Goal: Transaction & Acquisition: Obtain resource

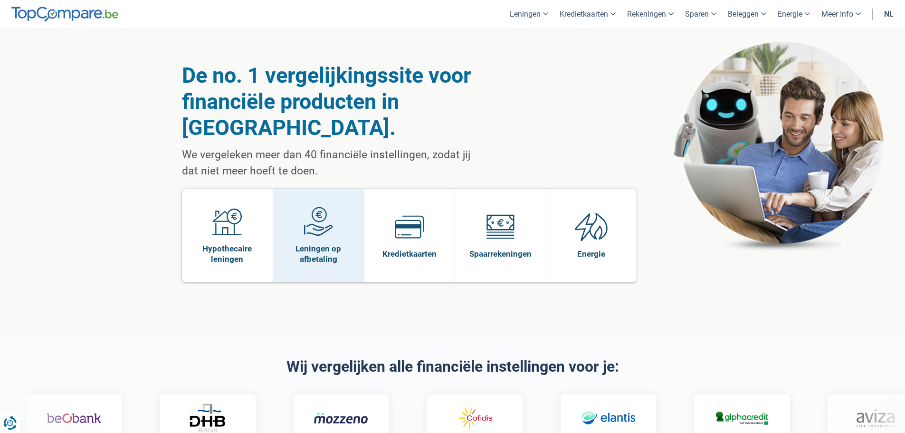
click at [331, 212] on span at bounding box center [318, 225] width 29 height 37
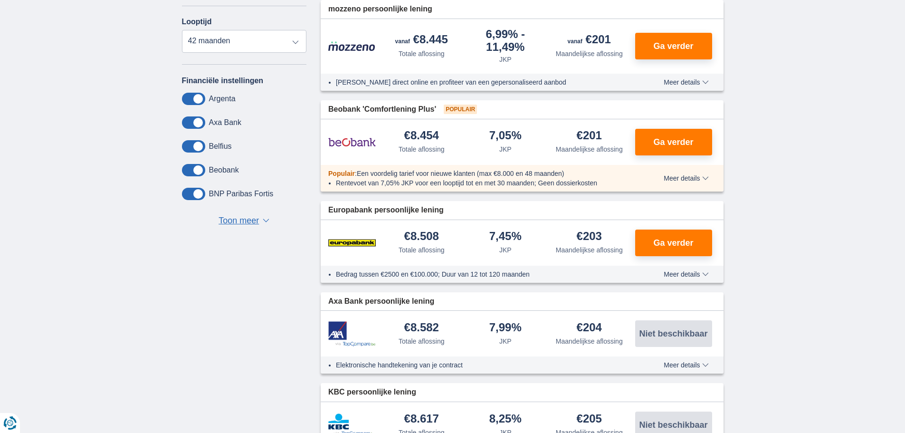
scroll to position [428, 0]
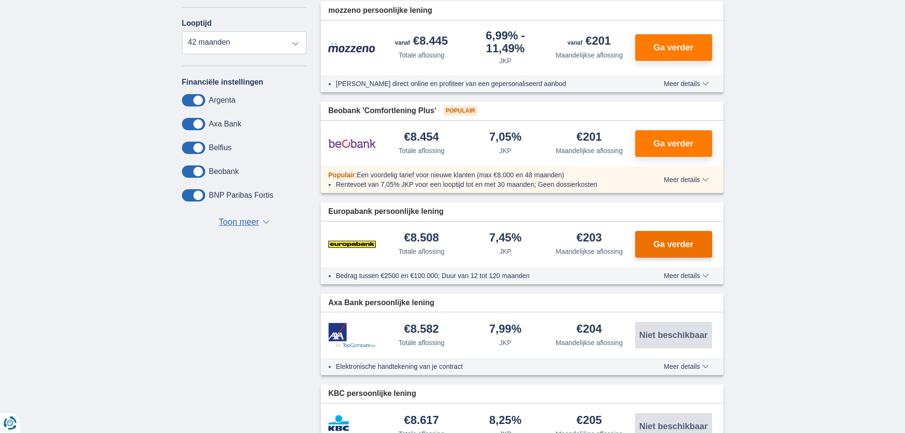
click at [653, 240] on span "Ga verder" at bounding box center [673, 244] width 40 height 9
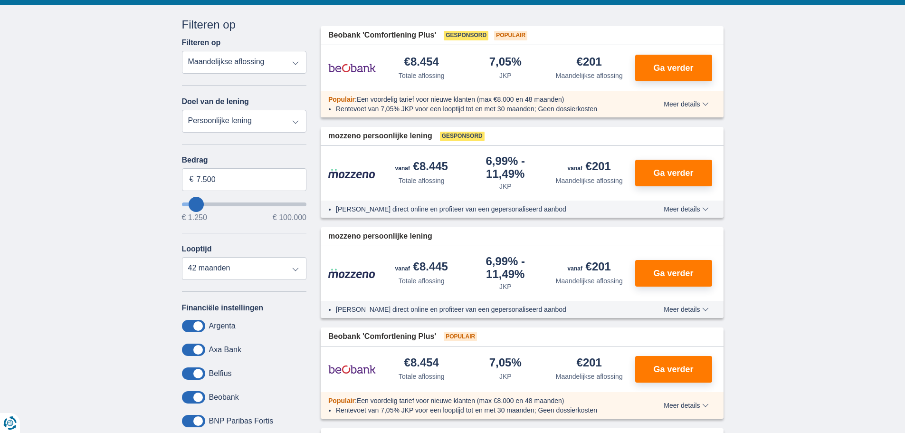
scroll to position [0, 0]
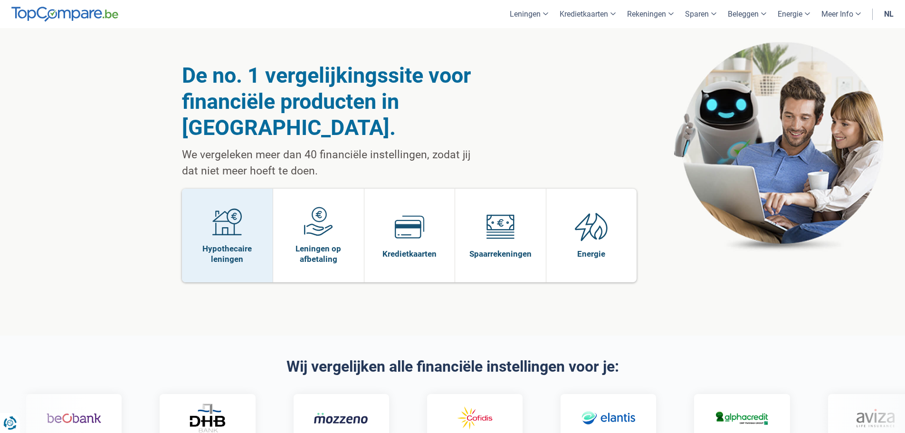
click at [221, 217] on link "Hypothecaire leningen" at bounding box center [227, 236] width 91 height 94
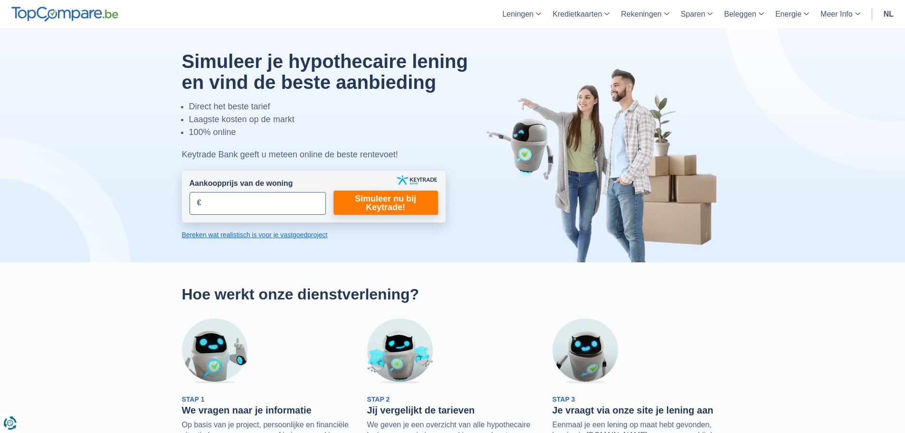
click at [285, 202] on input "Aankoopprijs van de woning" at bounding box center [258, 203] width 136 height 23
type input "0"
type input "60.000"
click at [384, 197] on link "Simuleer nu bij Keytrade!" at bounding box center [385, 202] width 105 height 24
click at [378, 203] on link "Simuleer nu bij Keytrade!" at bounding box center [385, 202] width 105 height 24
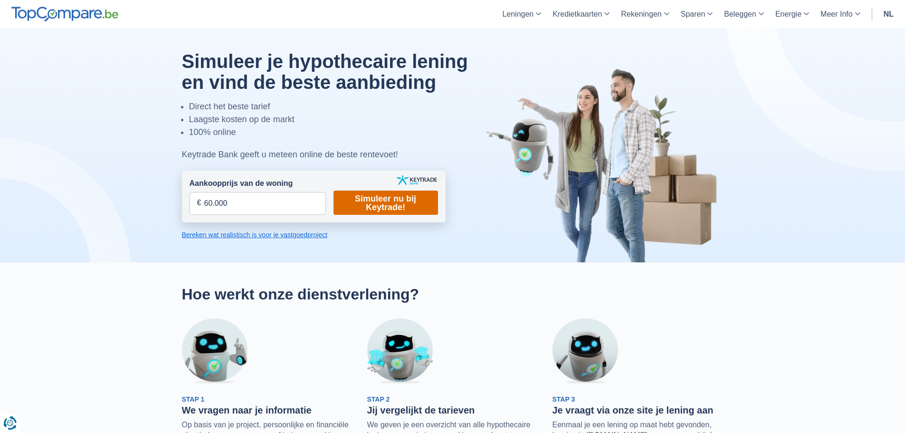
click at [381, 200] on link "Simuleer nu bij Keytrade!" at bounding box center [385, 202] width 105 height 24
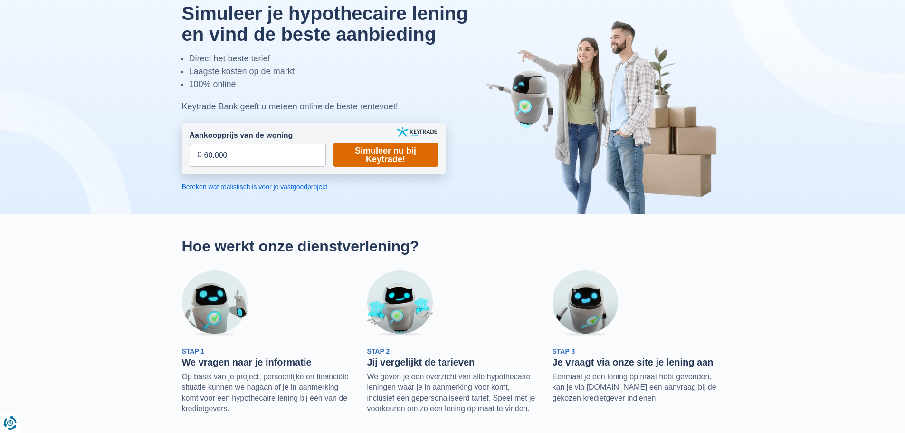
scroll to position [48, 0]
click at [394, 151] on link "Simuleer nu bij Keytrade!" at bounding box center [385, 155] width 105 height 24
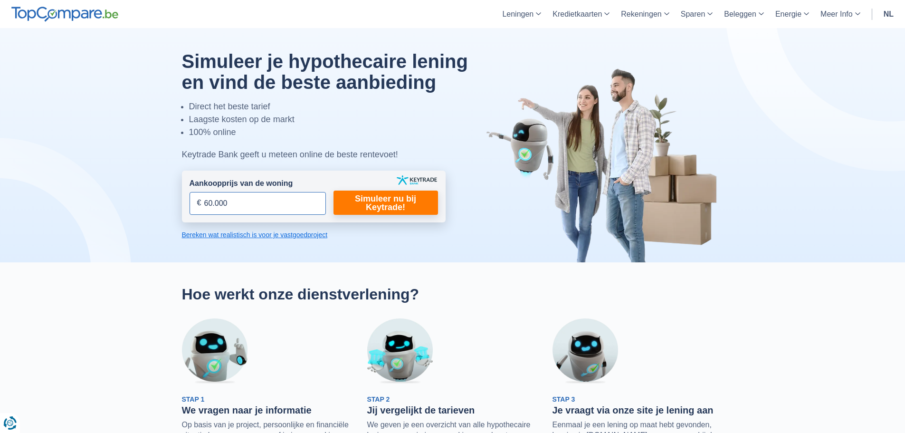
click at [266, 195] on input "60.000" at bounding box center [258, 203] width 136 height 23
click at [250, 237] on link "Bereken wat realistisch is voor je vastgoedproject" at bounding box center [314, 235] width 264 height 10
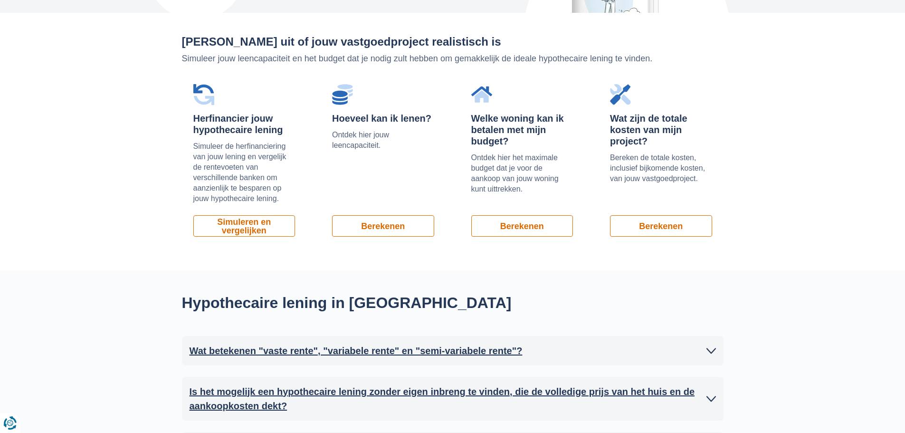
scroll to position [644, 0]
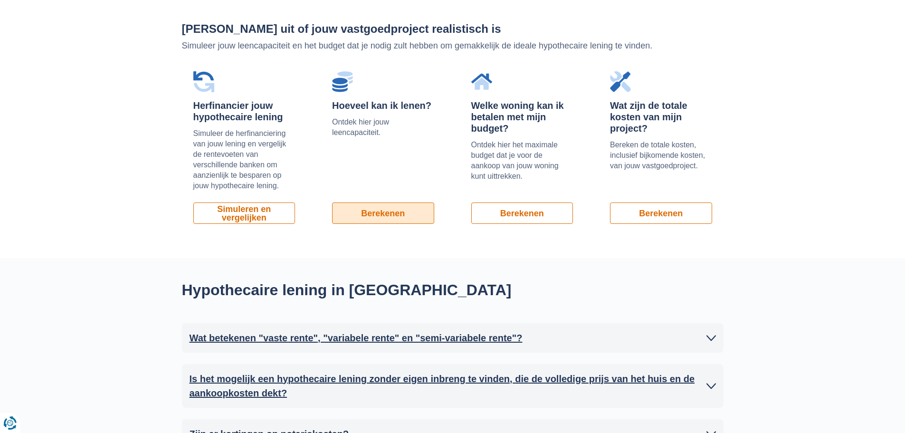
click at [365, 217] on link "Berekenen" at bounding box center [383, 212] width 102 height 21
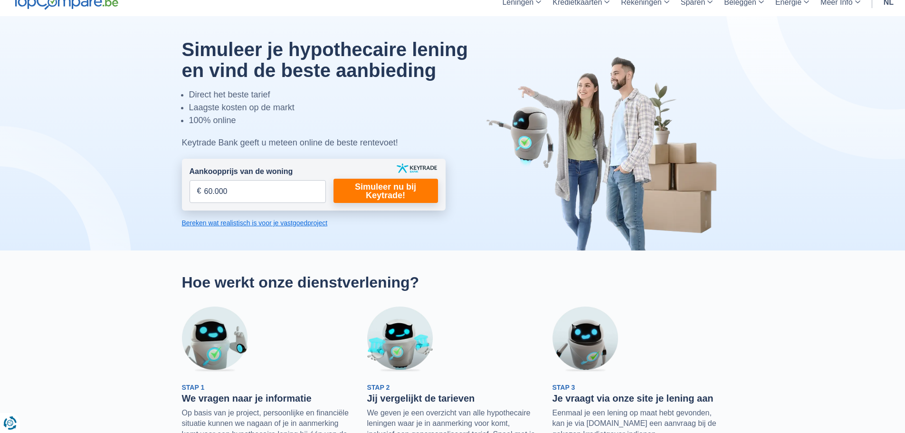
scroll to position [0, 0]
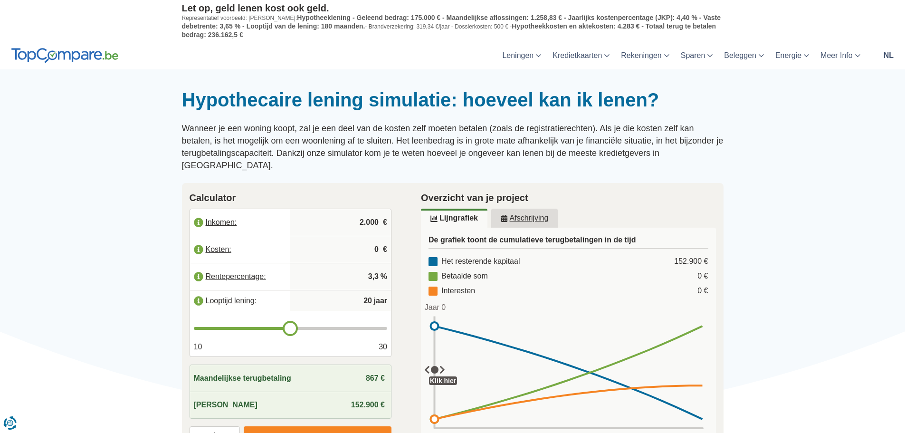
click at [369, 209] on input "2.000" at bounding box center [340, 222] width 93 height 26
type input "3.000"
click at [378, 237] on input "0" at bounding box center [340, 250] width 93 height 26
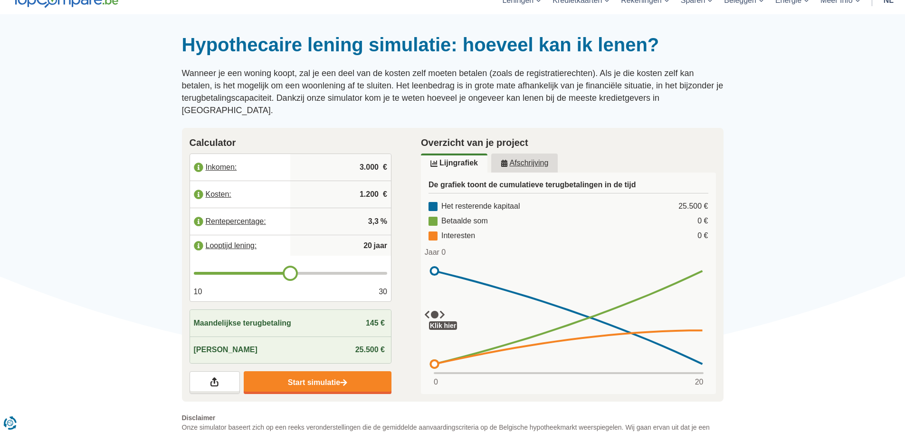
scroll to position [48, 0]
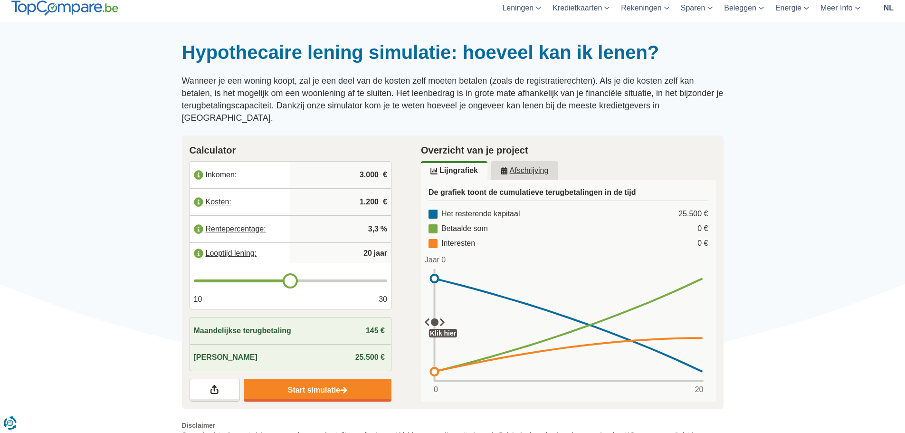
type input "1.200"
type input "21"
type input "22"
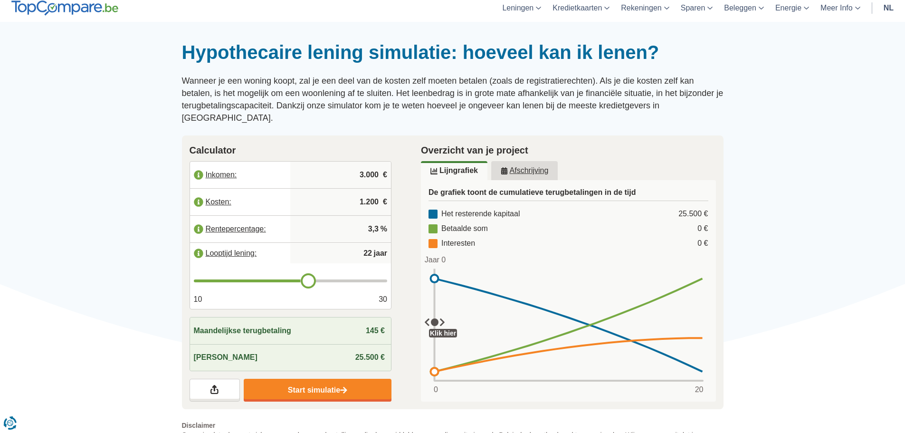
type input "23"
drag, startPoint x: 294, startPoint y: 271, endPoint x: 321, endPoint y: 270, distance: 27.1
type input "23"
click at [321, 279] on input "range" at bounding box center [291, 280] width 194 height 3
type input "24"
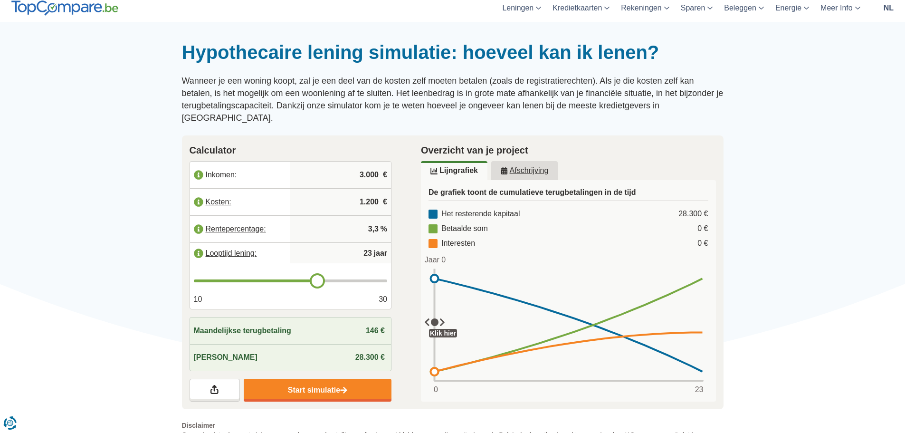
type input "24"
type input "25"
type input "26"
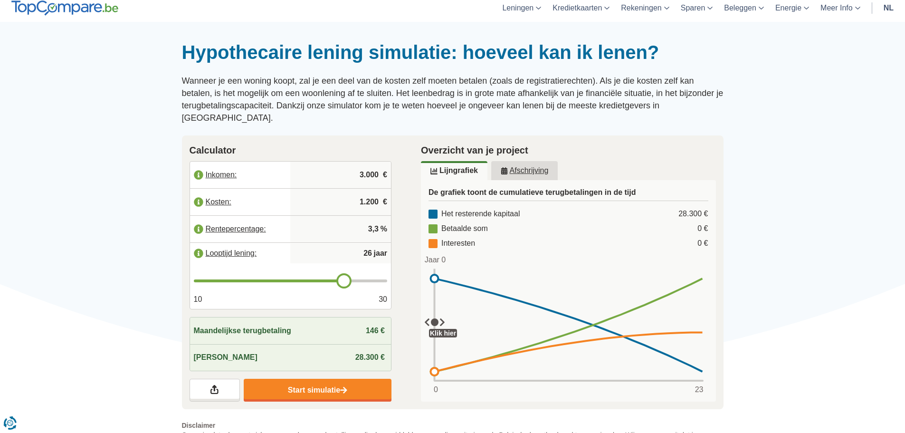
type input "27"
type input "28"
type input "29"
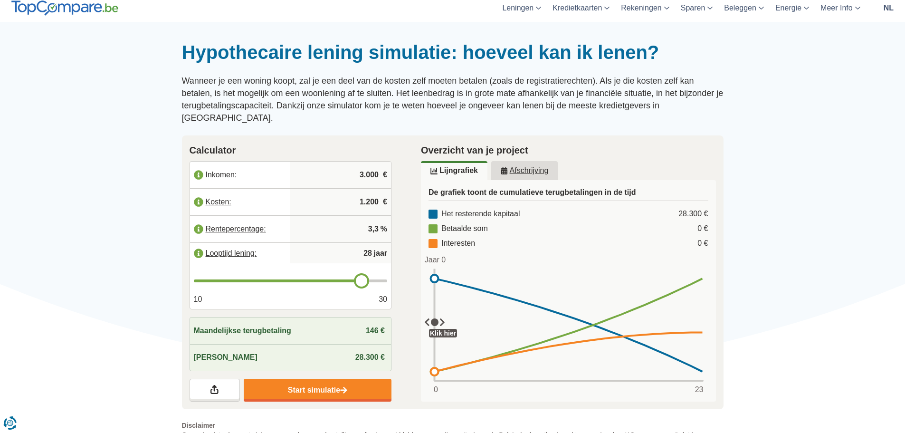
type input "29"
type input "30"
drag, startPoint x: 318, startPoint y: 268, endPoint x: 396, endPoint y: 268, distance: 77.9
type input "30"
click at [388, 279] on input "range" at bounding box center [291, 280] width 194 height 3
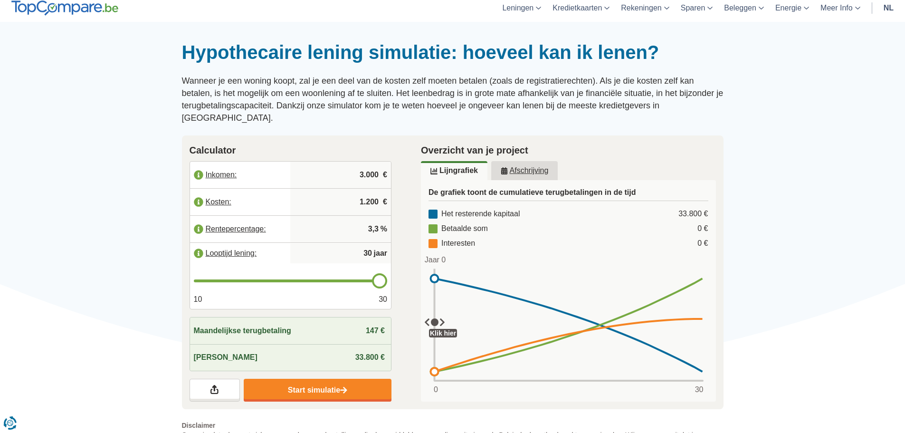
type input "29"
type input "28"
type input "27"
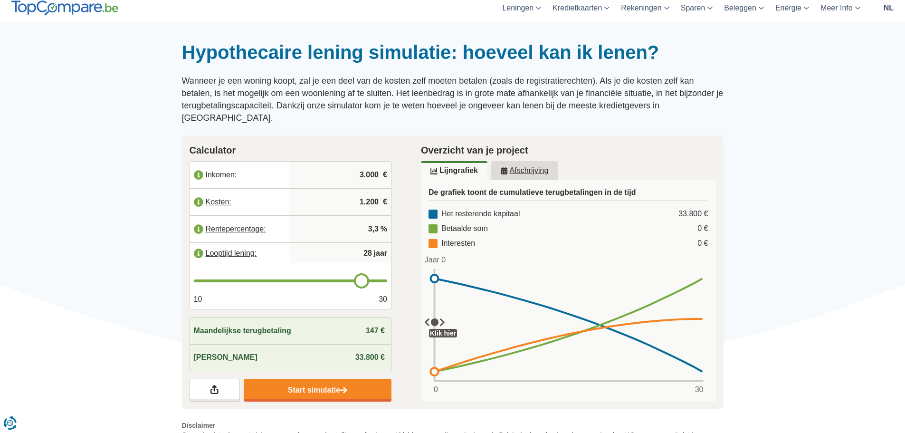
type input "27"
type input "26"
type input "25"
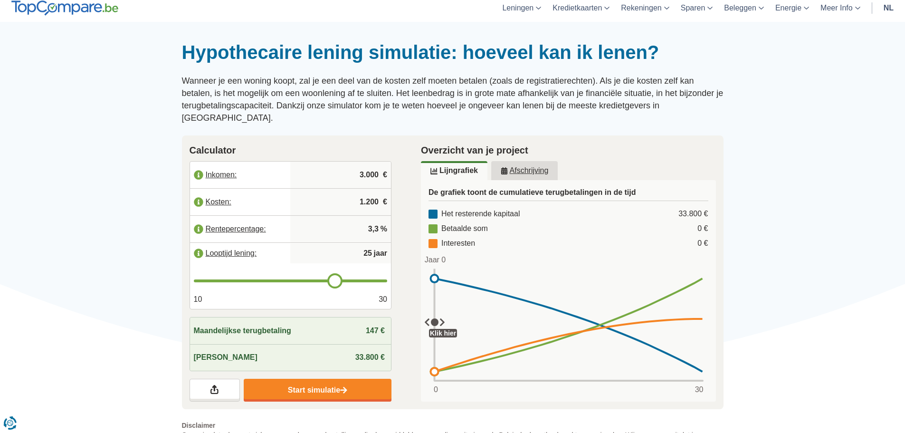
type input "24"
type input "23"
type input "22"
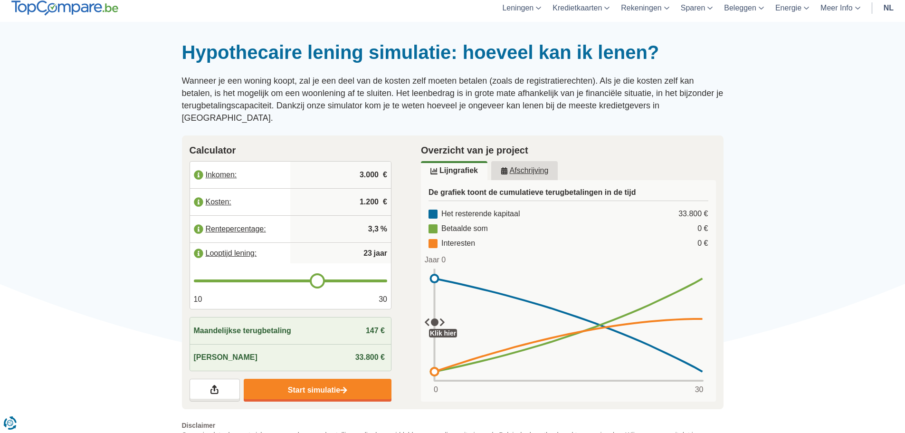
type input "22"
type input "21"
type input "20"
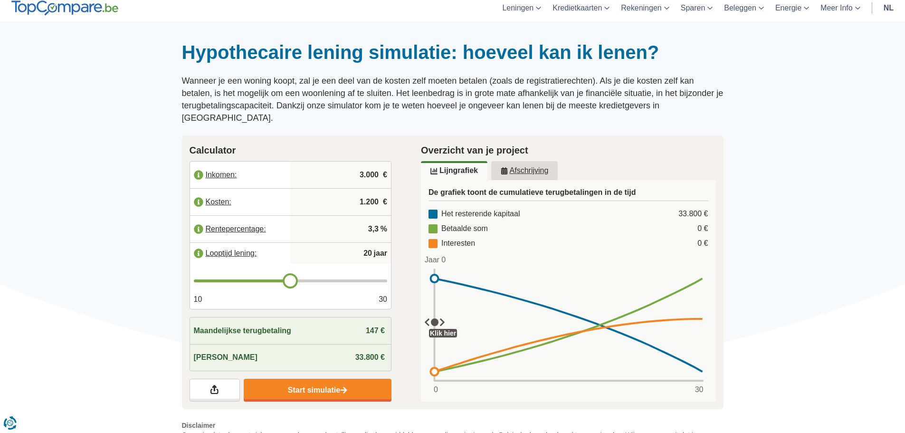
type input "19"
type input "18"
type input "17"
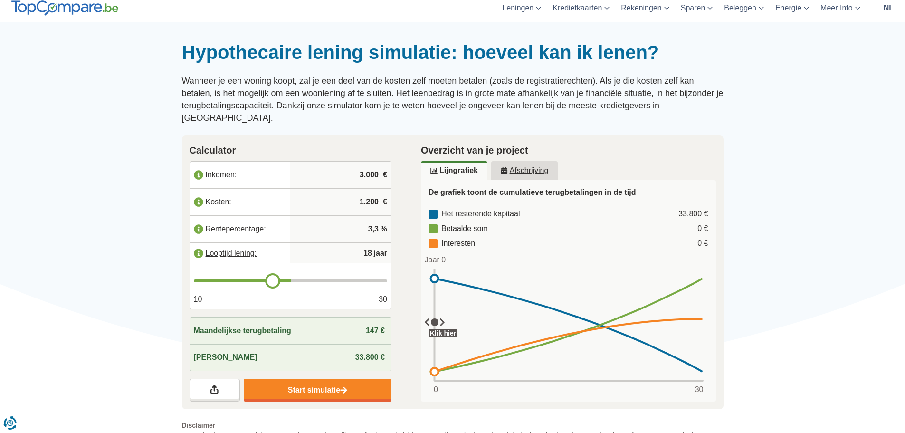
type input "17"
type input "16"
type input "15"
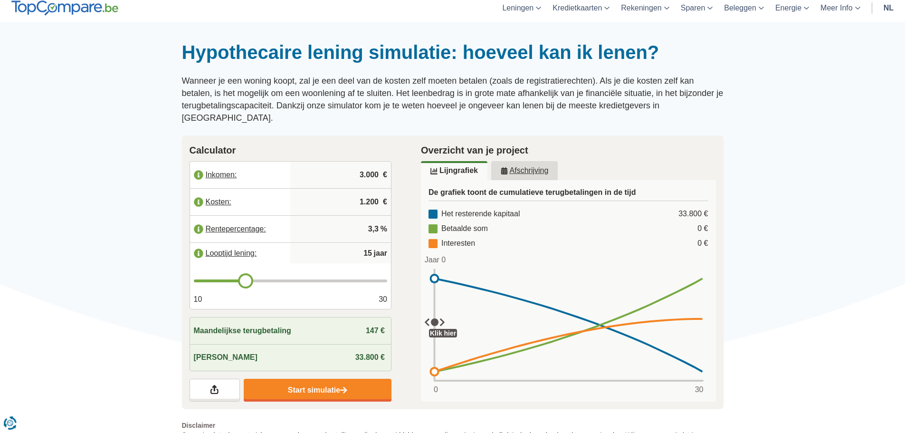
type input "14"
type input "13"
type input "14"
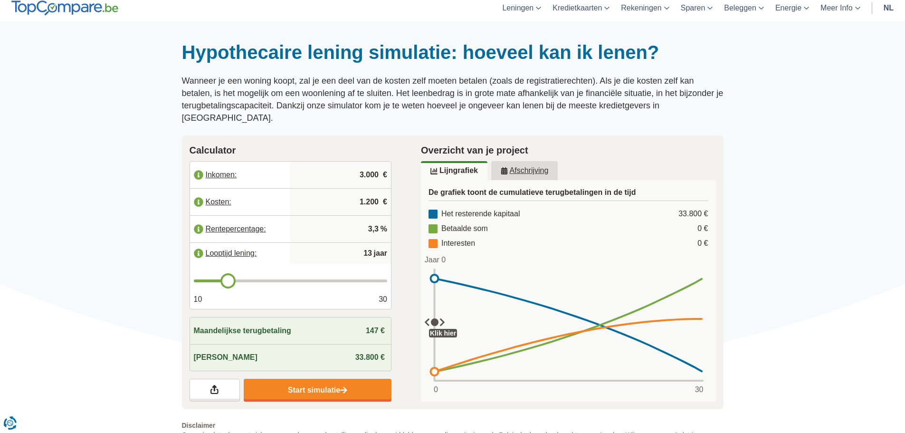
type input "14"
type input "15"
drag, startPoint x: 378, startPoint y: 269, endPoint x: 242, endPoint y: 270, distance: 136.3
type input "15"
click at [242, 279] on input "range" at bounding box center [291, 280] width 194 height 3
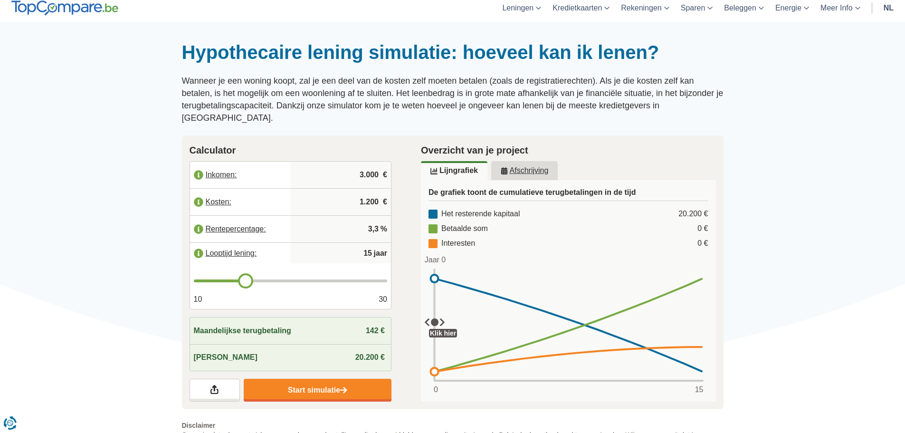
type input "16"
type input "15"
click at [246, 279] on input "range" at bounding box center [291, 280] width 194 height 3
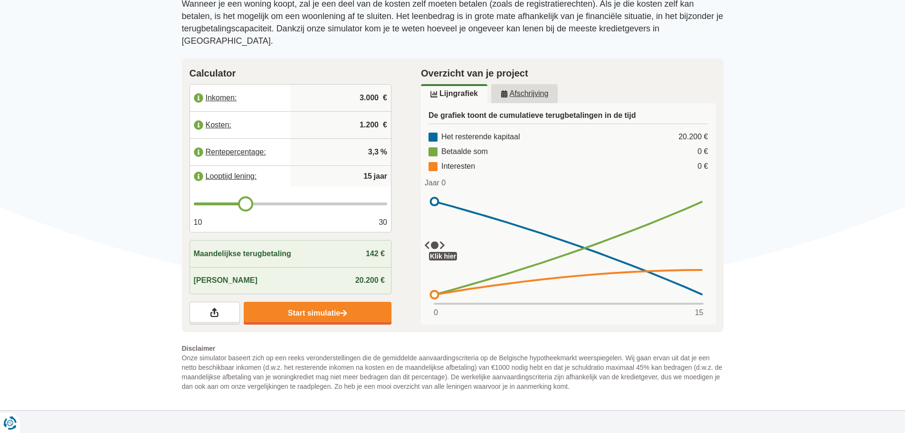
scroll to position [95, 0]
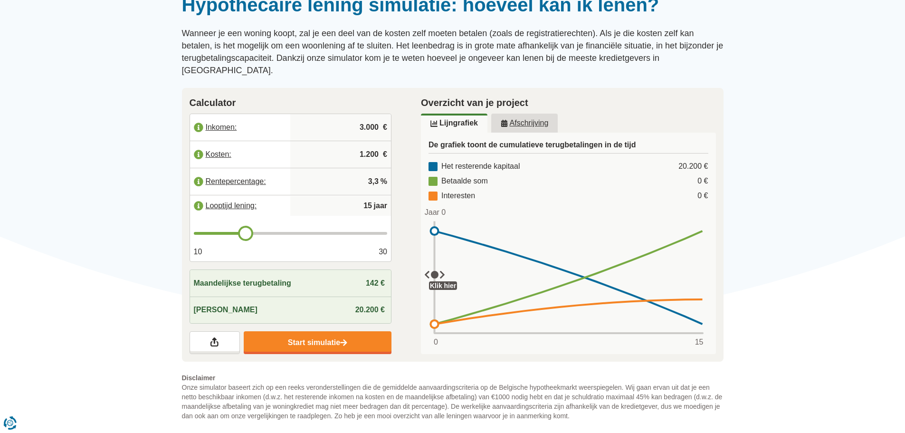
click at [362, 114] on input "3.000" at bounding box center [340, 127] width 93 height 26
type input "4.000"
type input "14"
drag, startPoint x: 248, startPoint y: 223, endPoint x: 237, endPoint y: 222, distance: 11.4
type input "14"
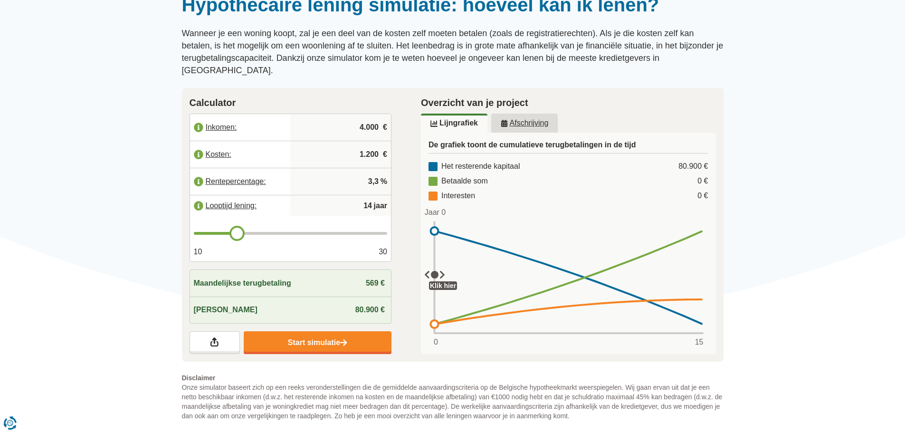
click at [237, 232] on input "range" at bounding box center [291, 233] width 194 height 3
type input "15"
drag, startPoint x: 237, startPoint y: 222, endPoint x: 246, endPoint y: 222, distance: 9.0
type input "15"
click at [246, 232] on input "range" at bounding box center [291, 233] width 194 height 3
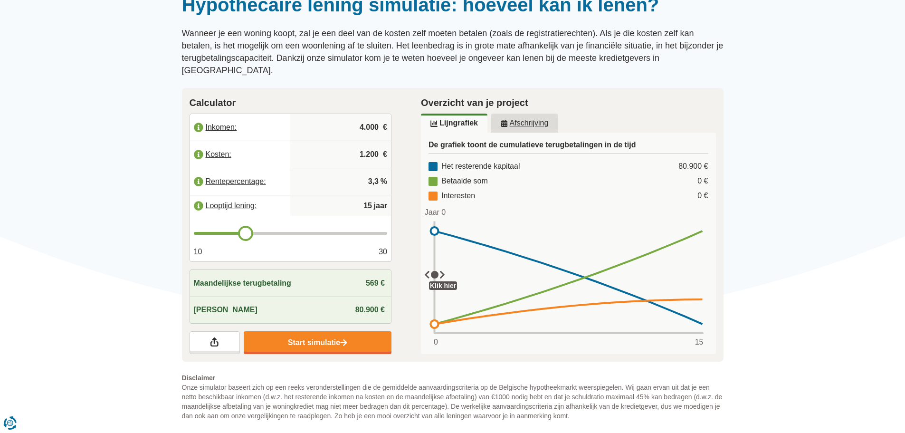
type input "16"
drag, startPoint x: 246, startPoint y: 222, endPoint x: 253, endPoint y: 223, distance: 7.6
type input "16"
click at [253, 232] on input "range" at bounding box center [291, 233] width 194 height 3
type input "17"
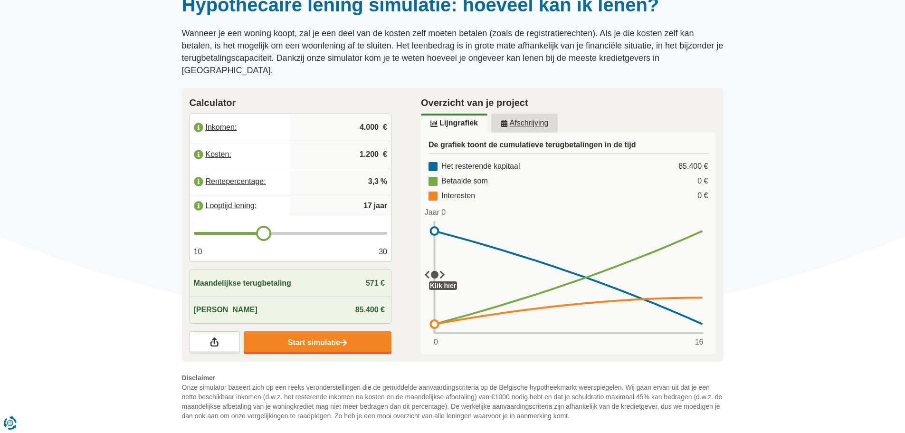
drag, startPoint x: 253, startPoint y: 222, endPoint x: 267, endPoint y: 222, distance: 13.3
type input "17"
click at [267, 232] on input "range" at bounding box center [291, 233] width 194 height 3
type input "18"
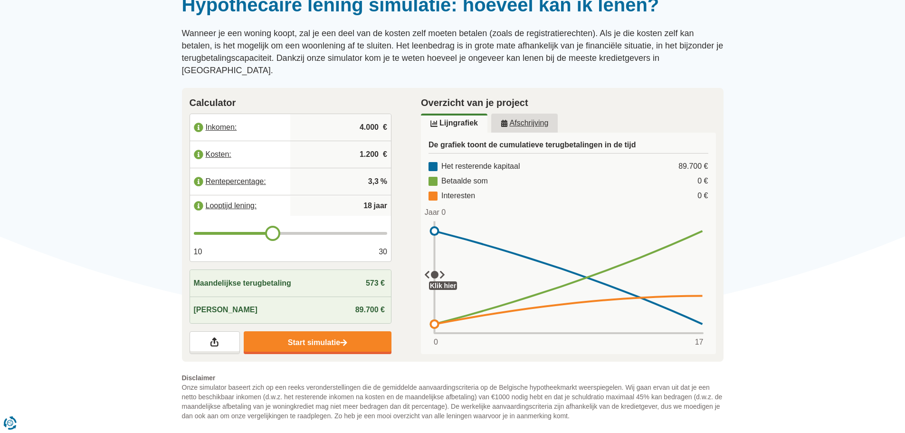
type input "19"
type input "20"
drag, startPoint x: 266, startPoint y: 221, endPoint x: 287, endPoint y: 222, distance: 20.9
type input "20"
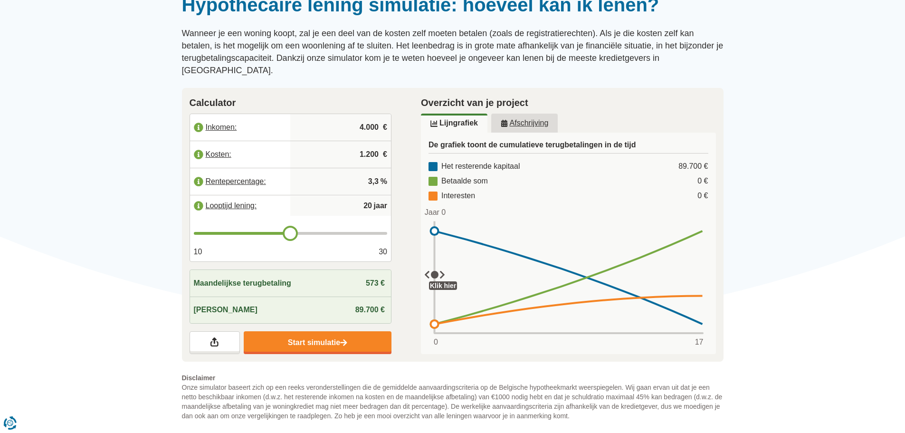
click at [287, 232] on input "range" at bounding box center [291, 233] width 194 height 3
type input "19"
type input "18"
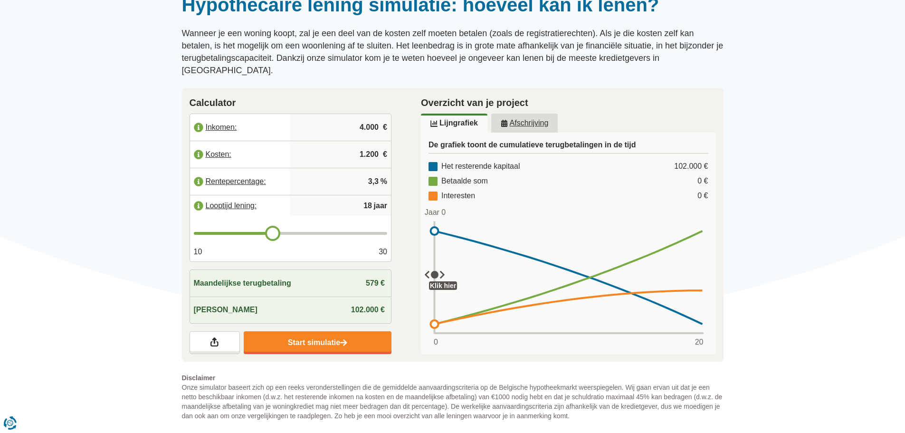
type input "17"
drag, startPoint x: 290, startPoint y: 220, endPoint x: 267, endPoint y: 220, distance: 23.3
type input "17"
click at [267, 232] on input "range" at bounding box center [291, 233] width 194 height 3
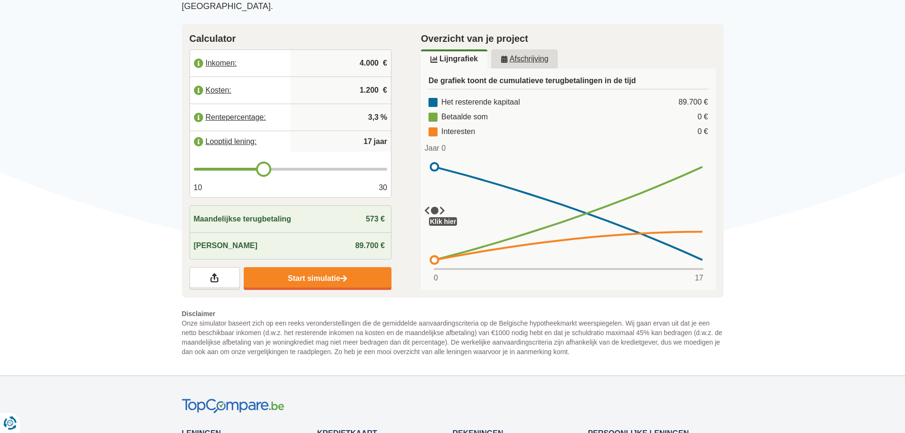
scroll to position [143, 0]
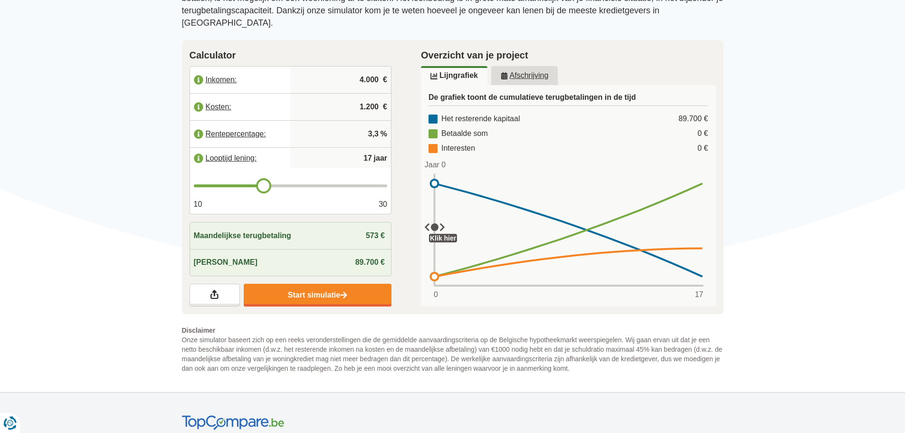
type input "16"
type input "15"
type input "14"
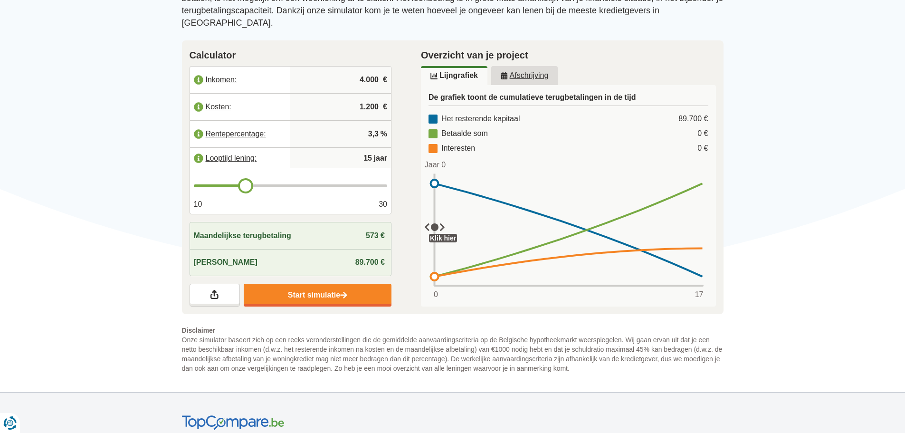
type input "14"
type input "13"
type input "12"
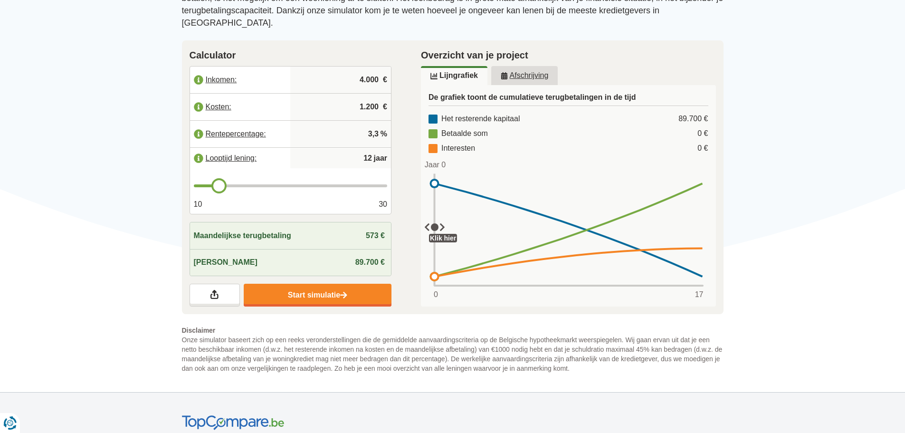
type input "11"
type input "10"
drag, startPoint x: 264, startPoint y: 171, endPoint x: 197, endPoint y: 173, distance: 67.0
type input "10"
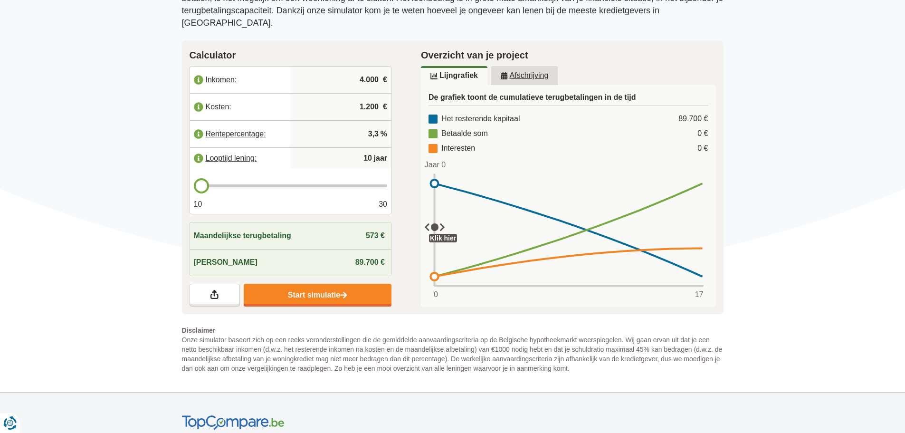
click at [197, 184] on input "range" at bounding box center [291, 185] width 194 height 3
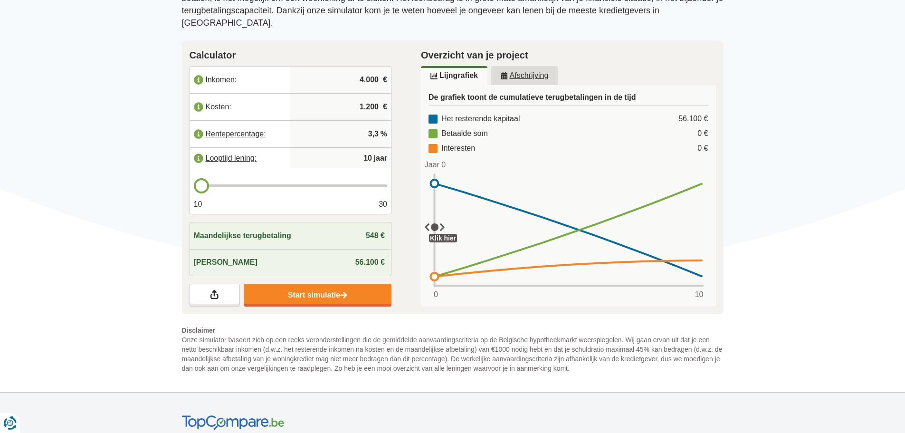
click at [363, 68] on input "4.000" at bounding box center [340, 80] width 93 height 26
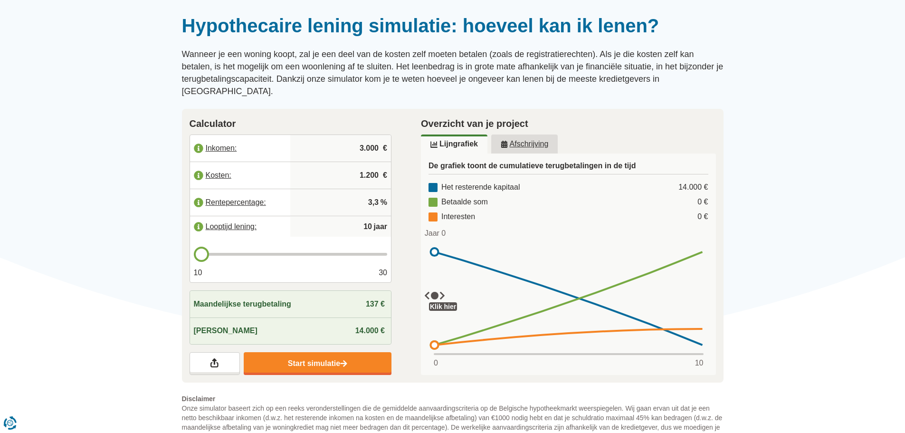
scroll to position [0, 0]
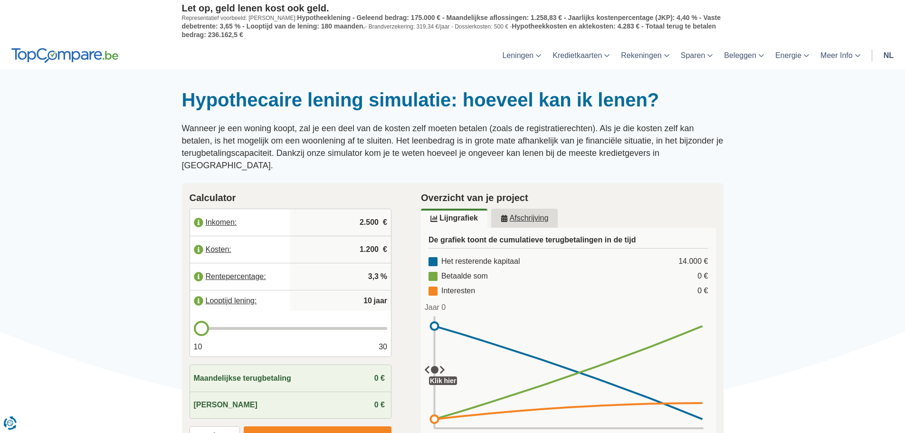
type input "2.500"
type input "11"
type input "12"
drag, startPoint x: 203, startPoint y: 314, endPoint x: 215, endPoint y: 316, distance: 12.5
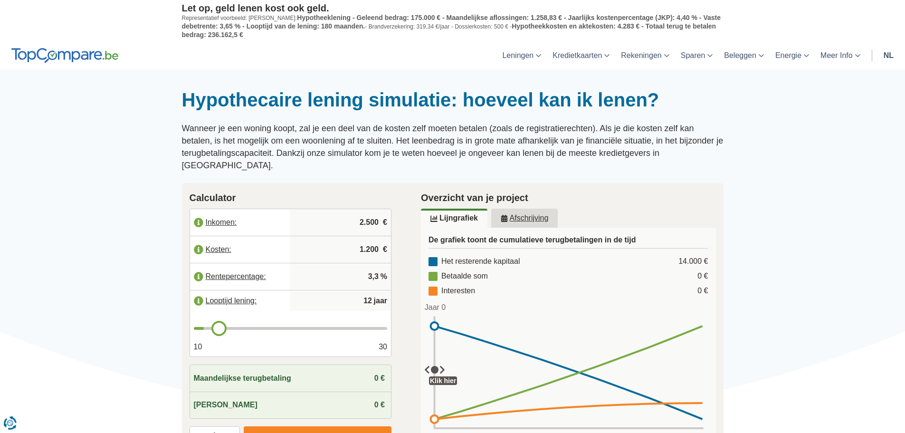
type input "12"
click at [215, 327] on input "range" at bounding box center [291, 328] width 194 height 3
type input "13"
type input "14"
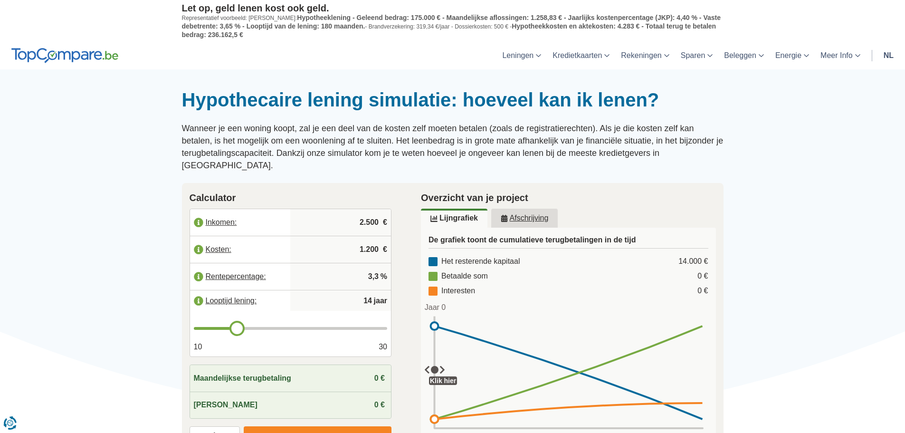
drag, startPoint x: 221, startPoint y: 317, endPoint x: 236, endPoint y: 318, distance: 14.3
type input "14"
click at [236, 327] on input "range" at bounding box center [291, 328] width 194 height 3
type input "15"
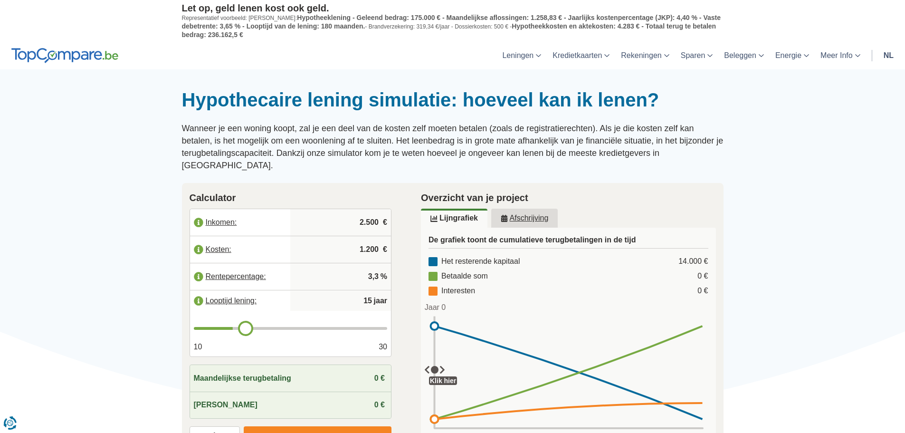
type input "16"
drag, startPoint x: 238, startPoint y: 316, endPoint x: 250, endPoint y: 316, distance: 12.4
type input "16"
click at [250, 327] on input "range" at bounding box center [291, 328] width 194 height 3
type input "17"
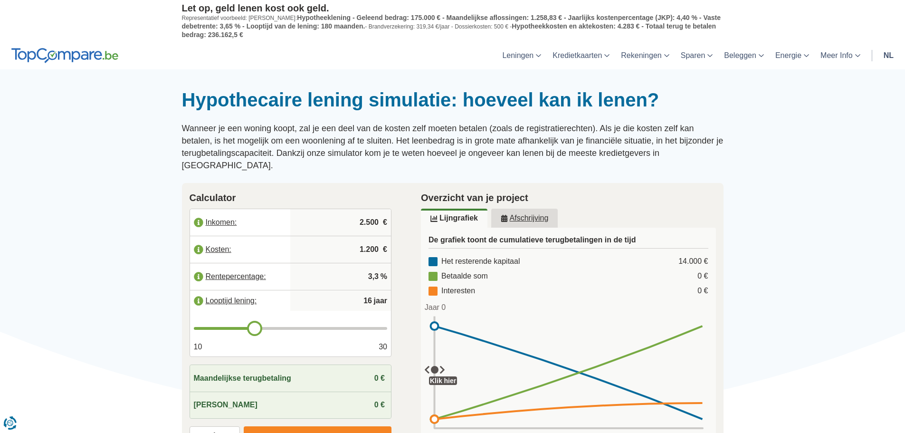
type input "17"
type input "18"
drag, startPoint x: 254, startPoint y: 317, endPoint x: 269, endPoint y: 318, distance: 15.2
type input "18"
click at [269, 327] on input "range" at bounding box center [291, 328] width 194 height 3
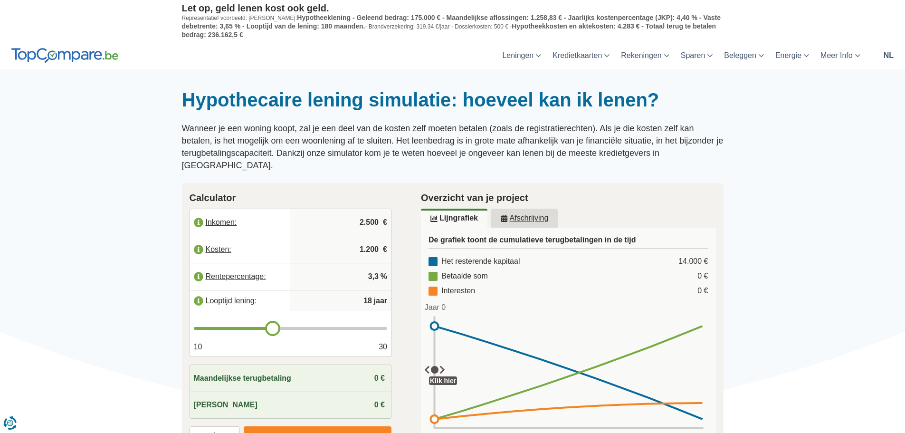
type input "19"
type input "20"
drag, startPoint x: 273, startPoint y: 317, endPoint x: 288, endPoint y: 318, distance: 15.2
type input "20"
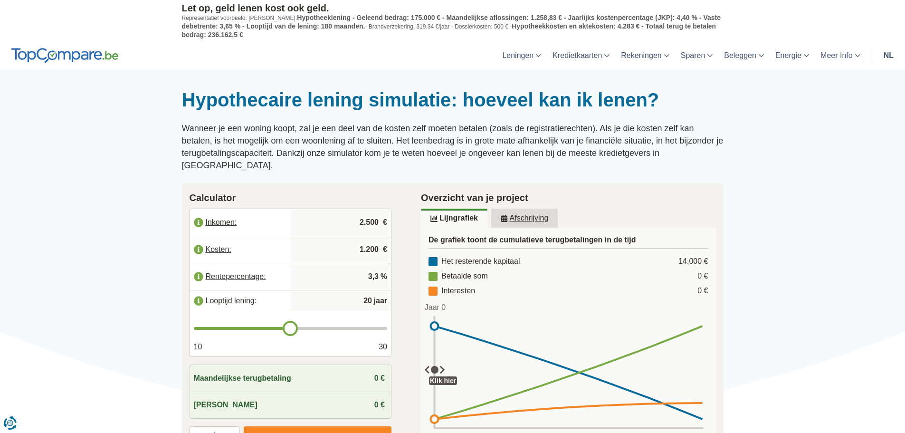
click at [288, 327] on input "range" at bounding box center [291, 328] width 194 height 3
click at [369, 211] on input "2.500" at bounding box center [340, 222] width 93 height 26
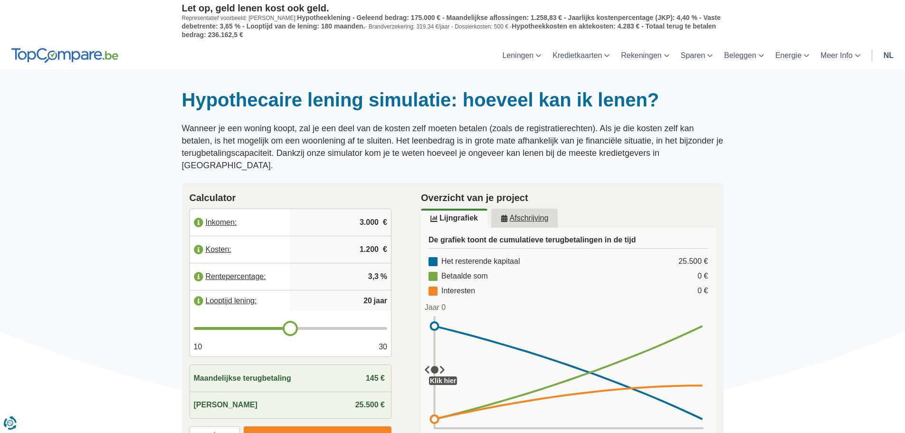
type input "3.000"
click at [366, 237] on input "1.200" at bounding box center [340, 250] width 93 height 26
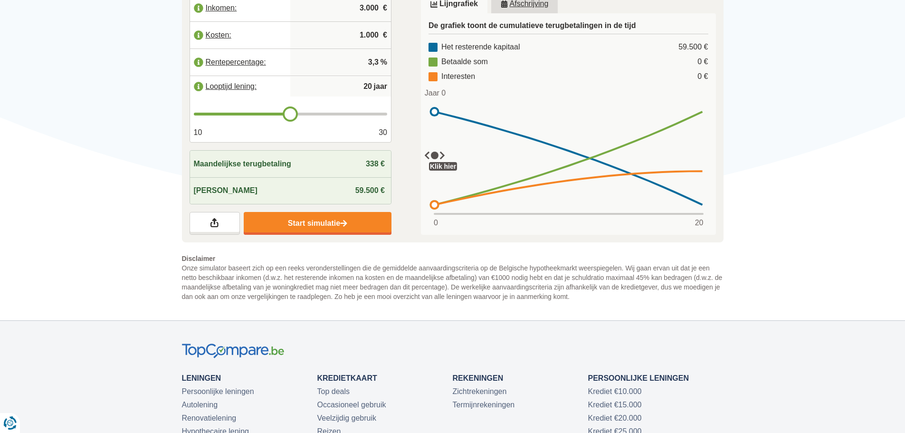
scroll to position [48, 0]
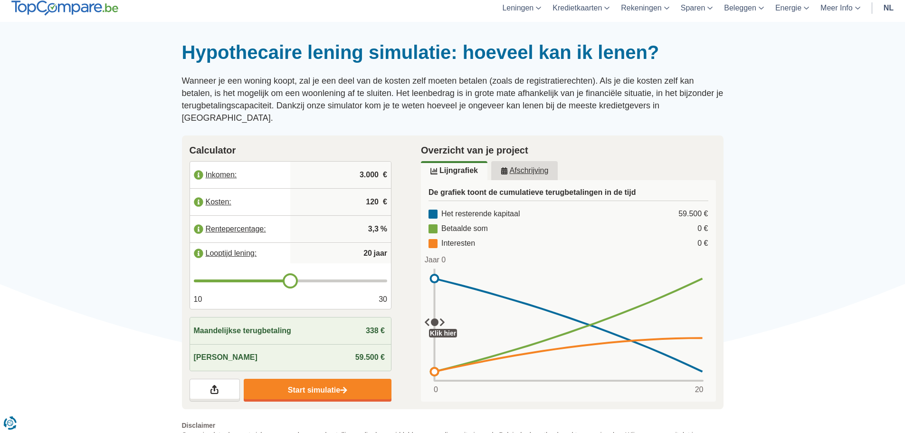
type input "1.200"
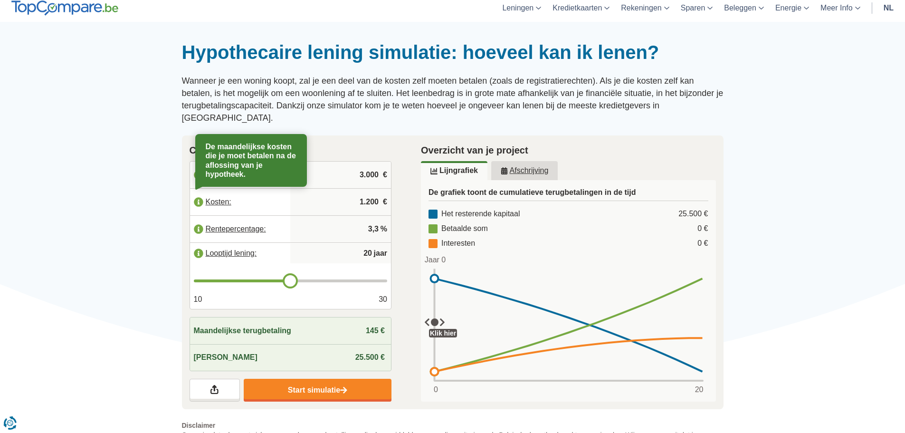
click at [219, 191] on label "Kosten:" at bounding box center [240, 201] width 101 height 21
click at [310, 381] on link "Start simulatie" at bounding box center [318, 390] width 148 height 23
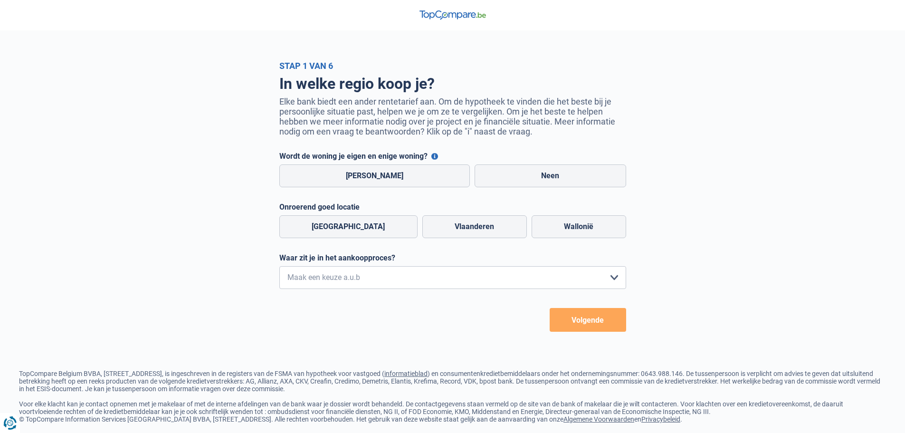
scroll to position [15, 0]
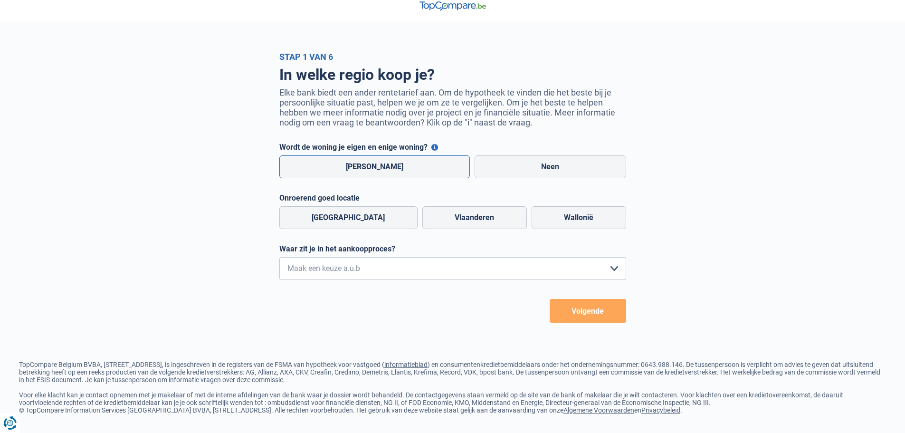
click at [368, 163] on label "[PERSON_NAME]" at bounding box center [374, 166] width 191 height 23
click at [368, 163] on input "[PERSON_NAME]" at bounding box center [374, 166] width 191 height 23
radio input "true"
click at [338, 268] on select "Ik wil me uitsluitend informeren omdat ik op dit moment geen concrete plannen h…" at bounding box center [452, 268] width 347 height 23
select select "0"
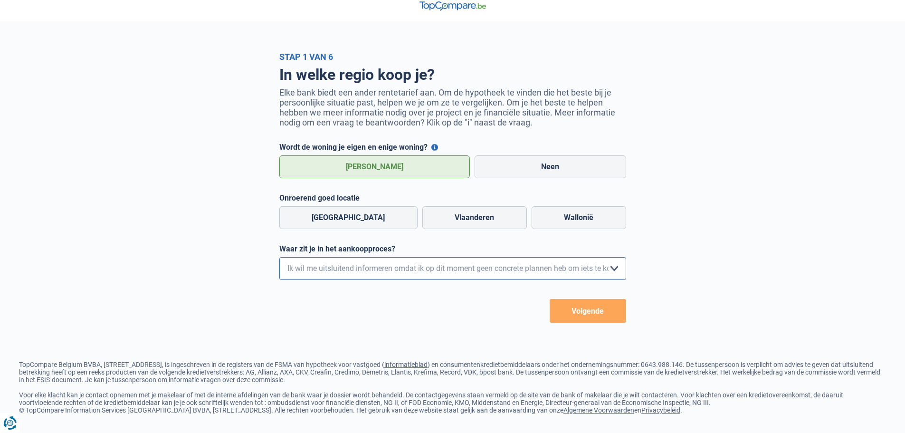
click at [279, 257] on select "Ik wil me uitsluitend informeren omdat ik op dit moment geen concrete plannen h…" at bounding box center [452, 268] width 347 height 23
click at [586, 305] on button "Volgende" at bounding box center [588, 311] width 76 height 24
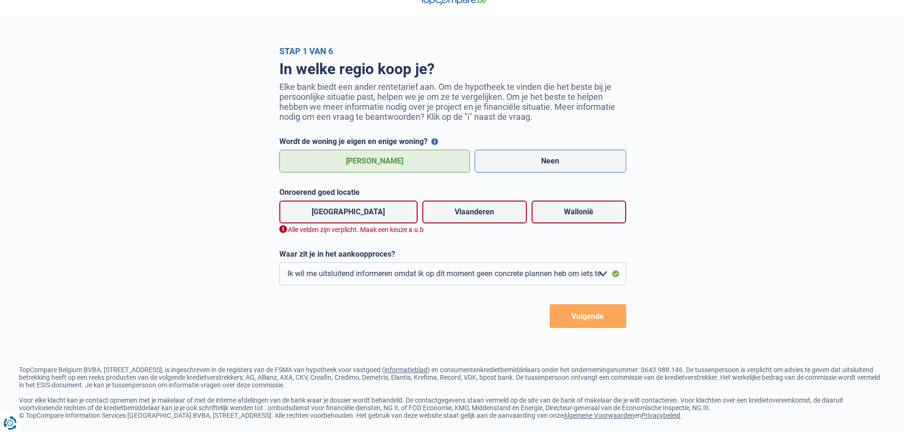
click at [501, 172] on label "Neen" at bounding box center [551, 161] width 152 height 23
click at [501, 172] on input "Neen" at bounding box center [551, 161] width 152 height 23
radio input "true"
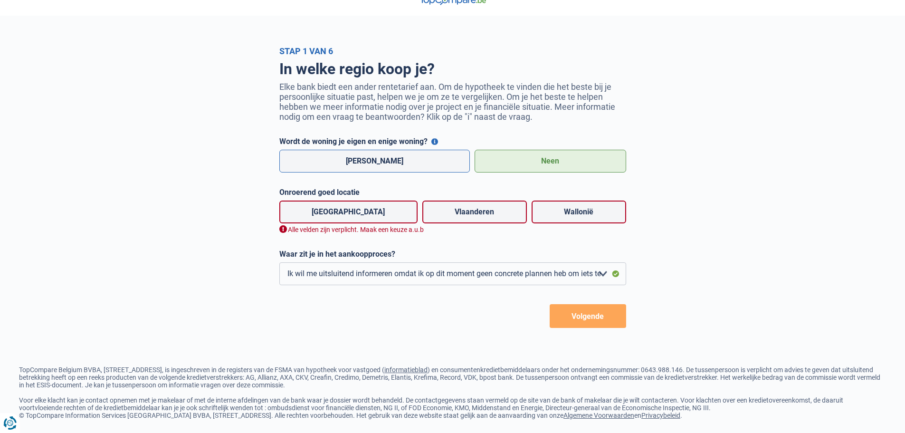
click at [394, 162] on label "[PERSON_NAME]" at bounding box center [374, 161] width 191 height 23
click at [394, 162] on input "[PERSON_NAME]" at bounding box center [374, 161] width 191 height 23
radio input "true"
